Goal: Find contact information: Find contact information

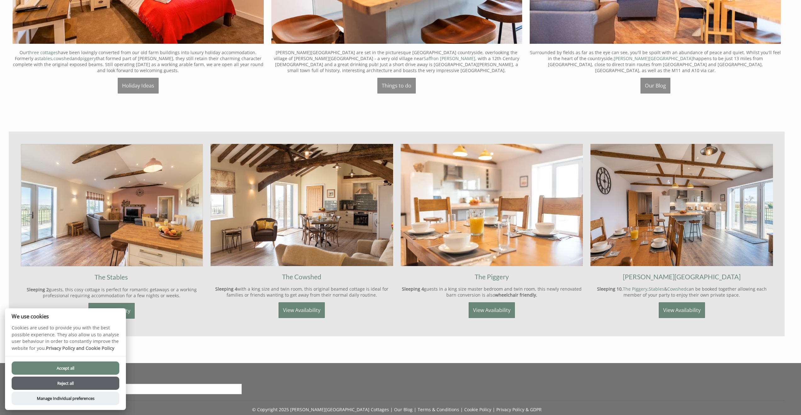
scroll to position [511, 0]
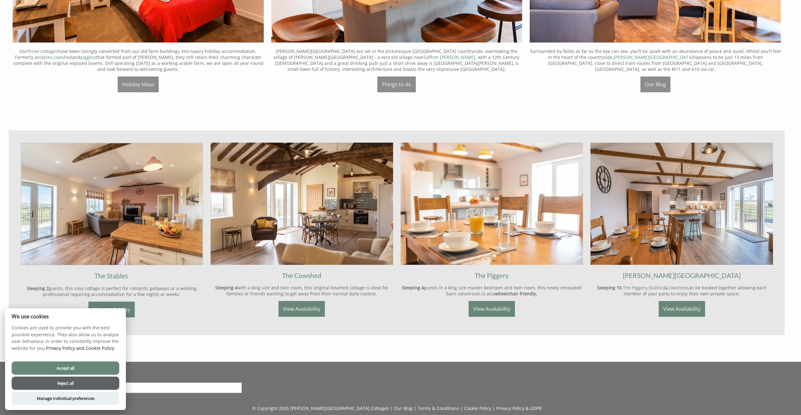
click at [73, 368] on button "Accept all" at bounding box center [66, 367] width 108 height 13
checkbox input "true"
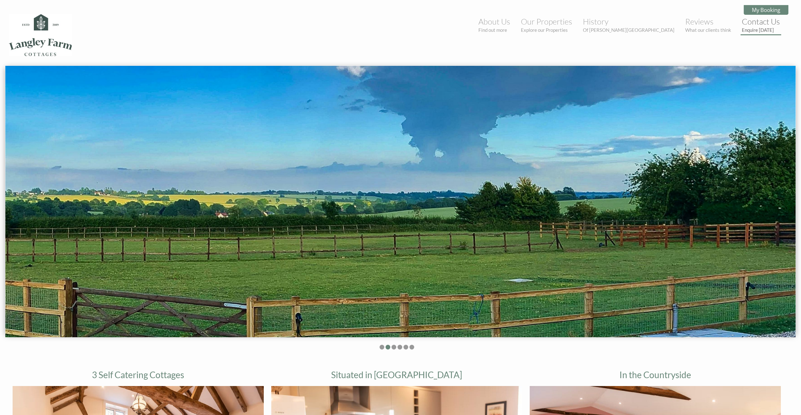
click at [760, 21] on link "Contact Us Enquire [DATE]" at bounding box center [761, 25] width 38 height 16
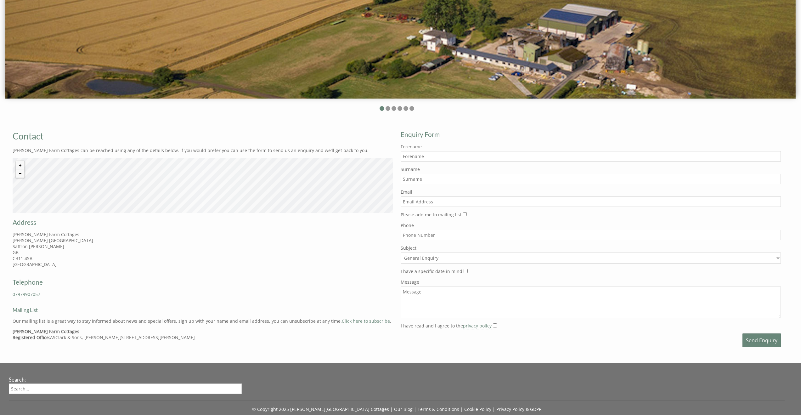
scroll to position [283, 0]
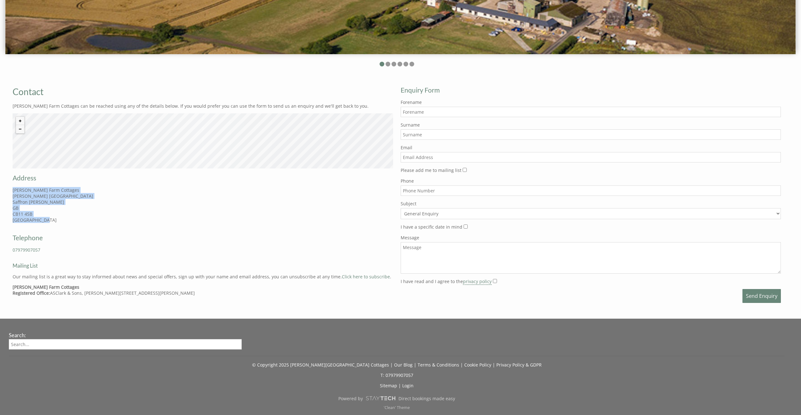
drag, startPoint x: 13, startPoint y: 190, endPoint x: 38, endPoint y: 216, distance: 35.8
click at [46, 221] on p "[PERSON_NAME][STREET_ADDRESS][PERSON_NAME]" at bounding box center [203, 205] width 381 height 36
click at [47, 210] on p "[PERSON_NAME][STREET_ADDRESS][PERSON_NAME]" at bounding box center [203, 205] width 381 height 36
drag, startPoint x: 13, startPoint y: 189, endPoint x: 30, endPoint y: 209, distance: 26.1
click at [34, 213] on p "[PERSON_NAME][STREET_ADDRESS][PERSON_NAME]" at bounding box center [203, 205] width 381 height 36
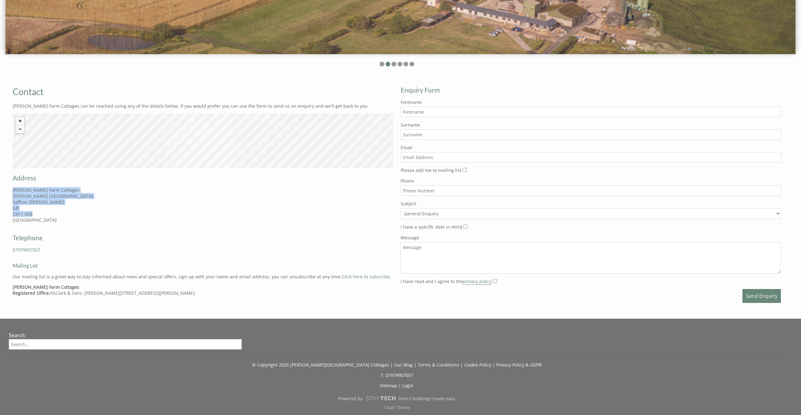
copy p "[PERSON_NAME][GEOGRAPHIC_DATA] Cottages [STREET_ADDRESS][PERSON_NAME]"
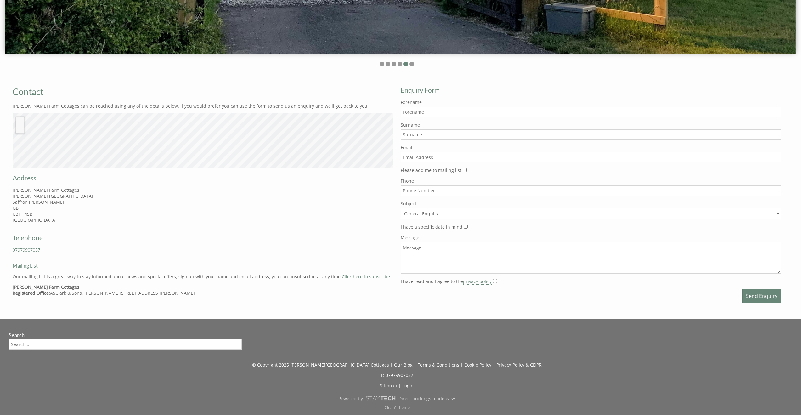
click at [175, 179] on h2 "Address" at bounding box center [203, 178] width 381 height 8
click at [171, 138] on div "© MapTiler © OpenStreetMap contributors" at bounding box center [203, 140] width 381 height 55
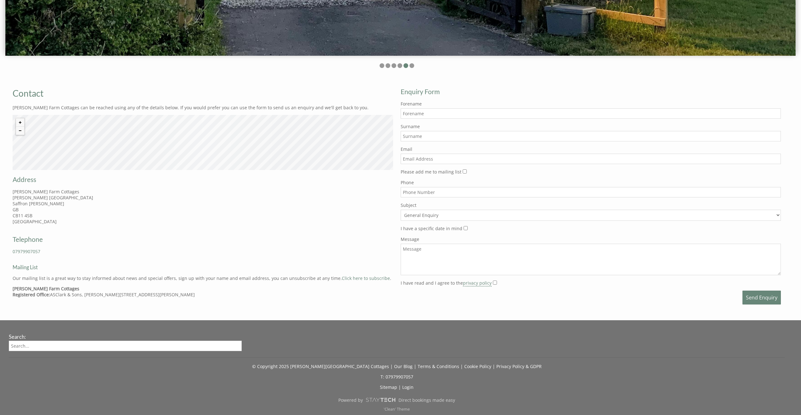
scroll to position [278, 0]
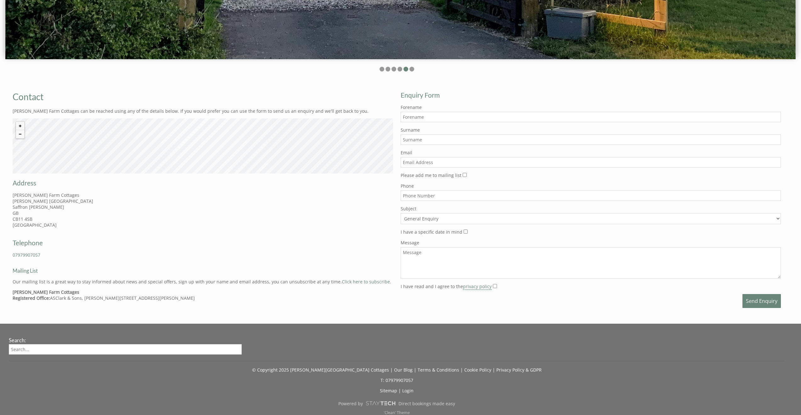
click at [202, 146] on div "© MapTiler © OpenStreetMap contributors" at bounding box center [203, 145] width 381 height 55
